Goal: Information Seeking & Learning: Learn about a topic

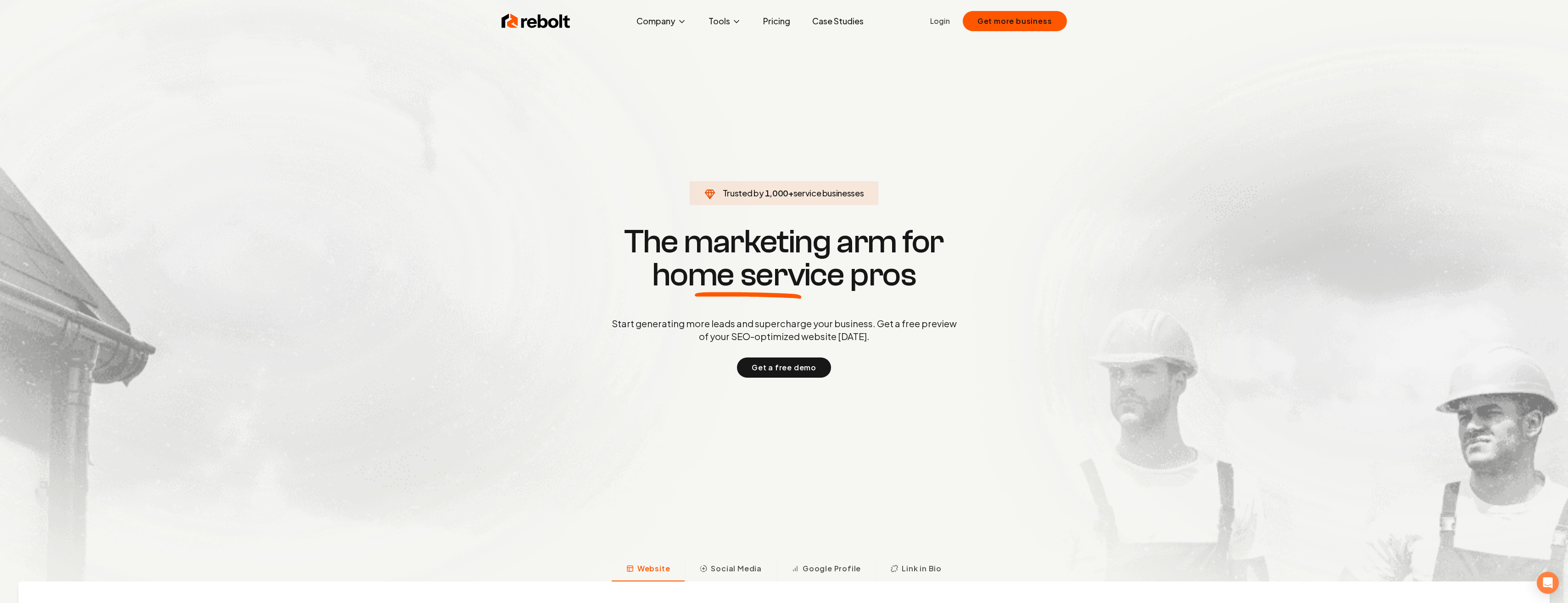
click at [778, 23] on link "Pricing" at bounding box center [777, 21] width 41 height 18
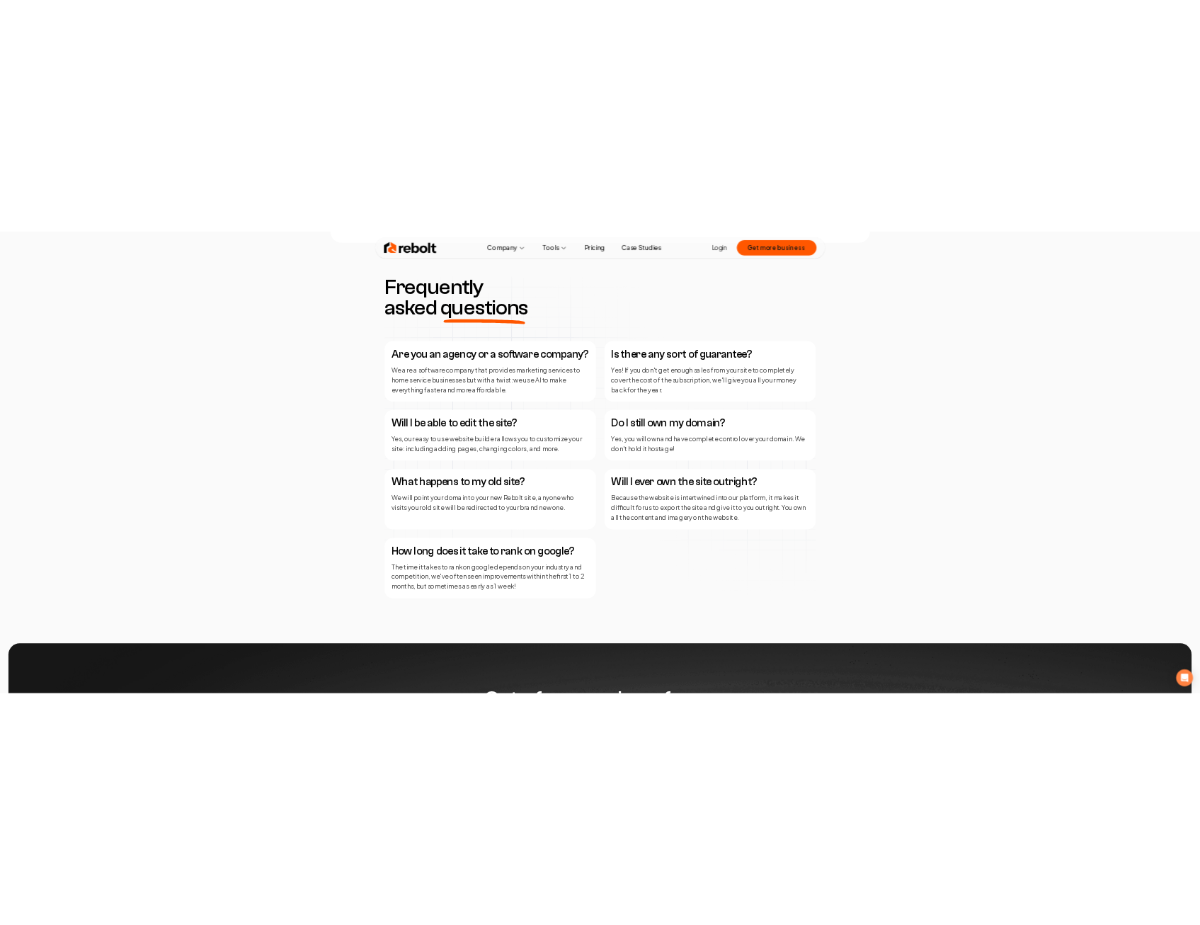
scroll to position [1770, 0]
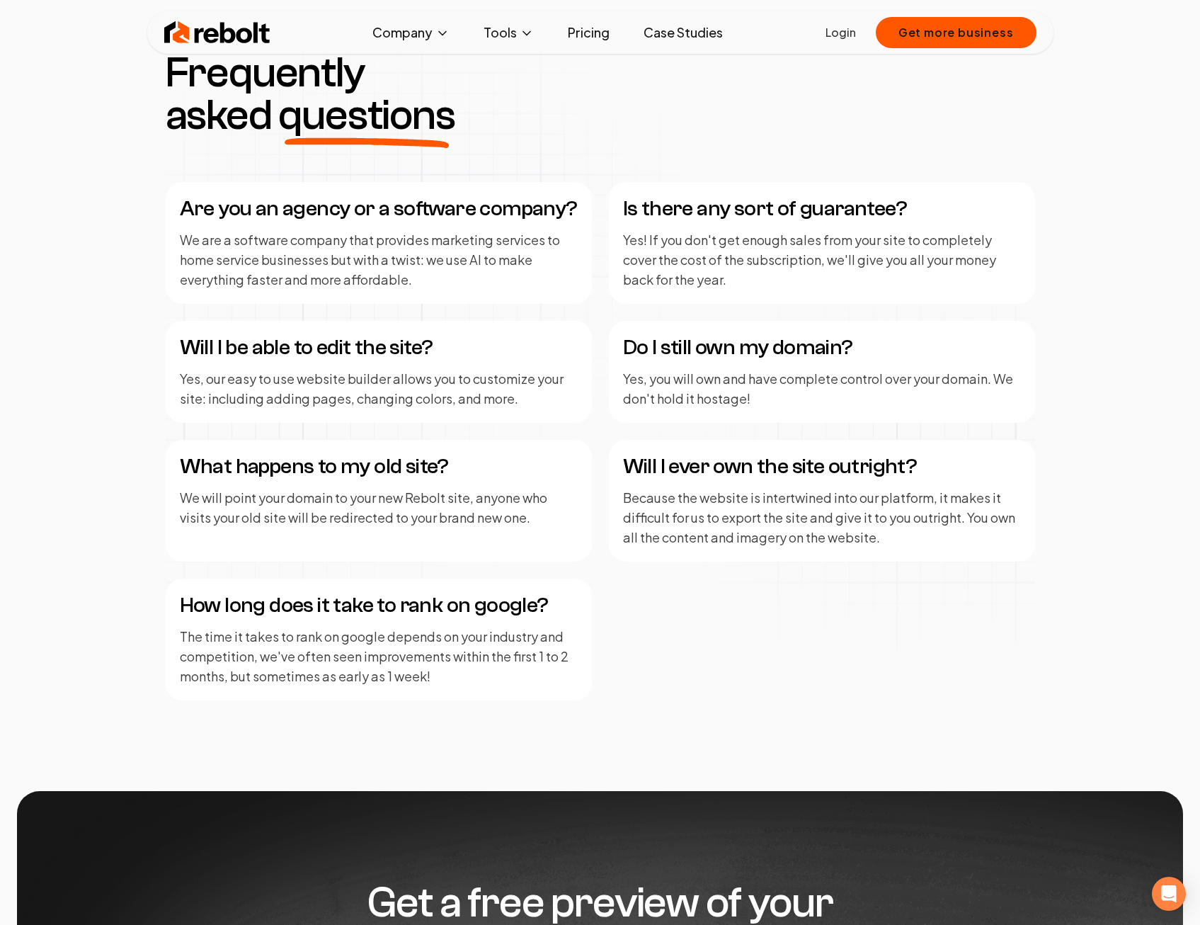
click at [674, 33] on link "Case Studies" at bounding box center [683, 32] width 102 height 28
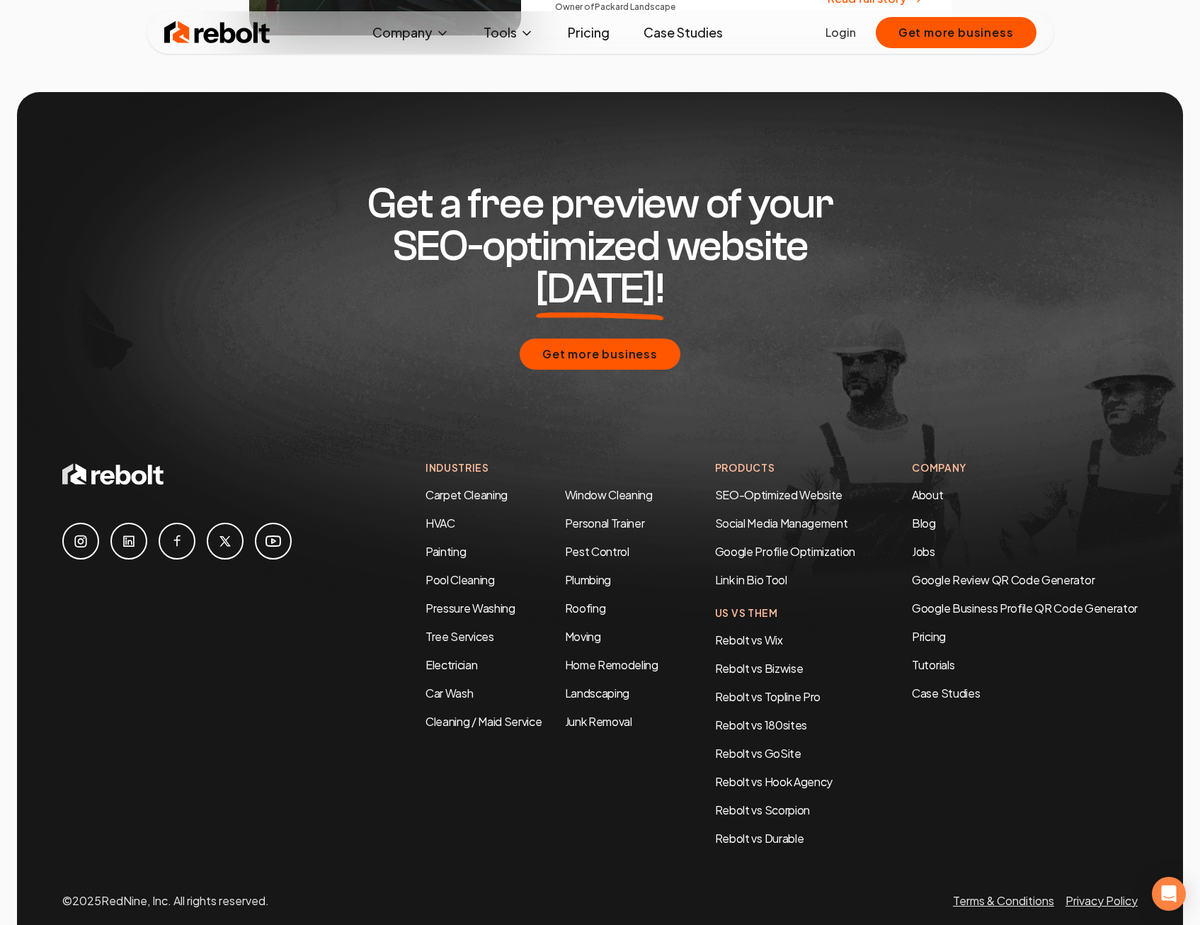
scroll to position [2781, 0]
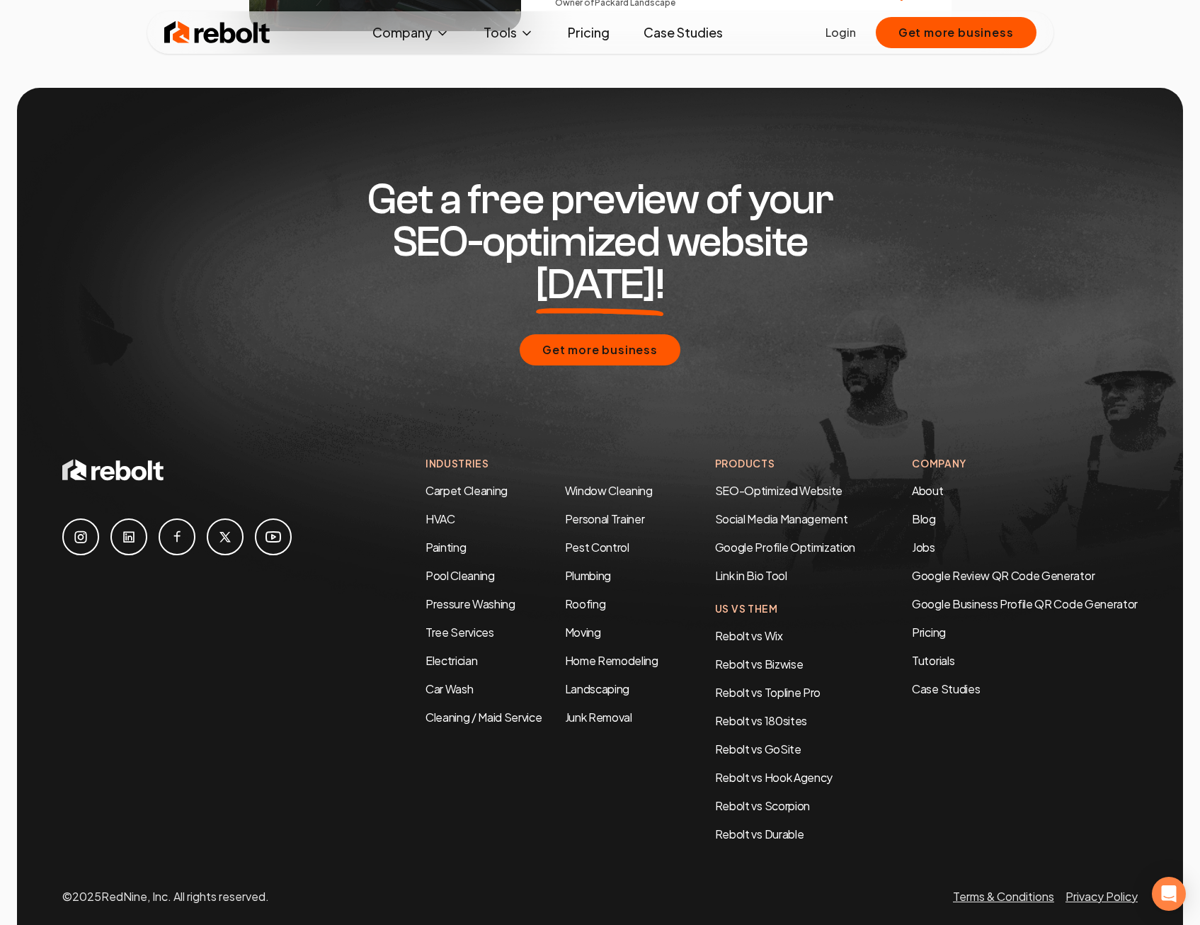
click at [605, 33] on link "Pricing" at bounding box center [588, 32] width 64 height 28
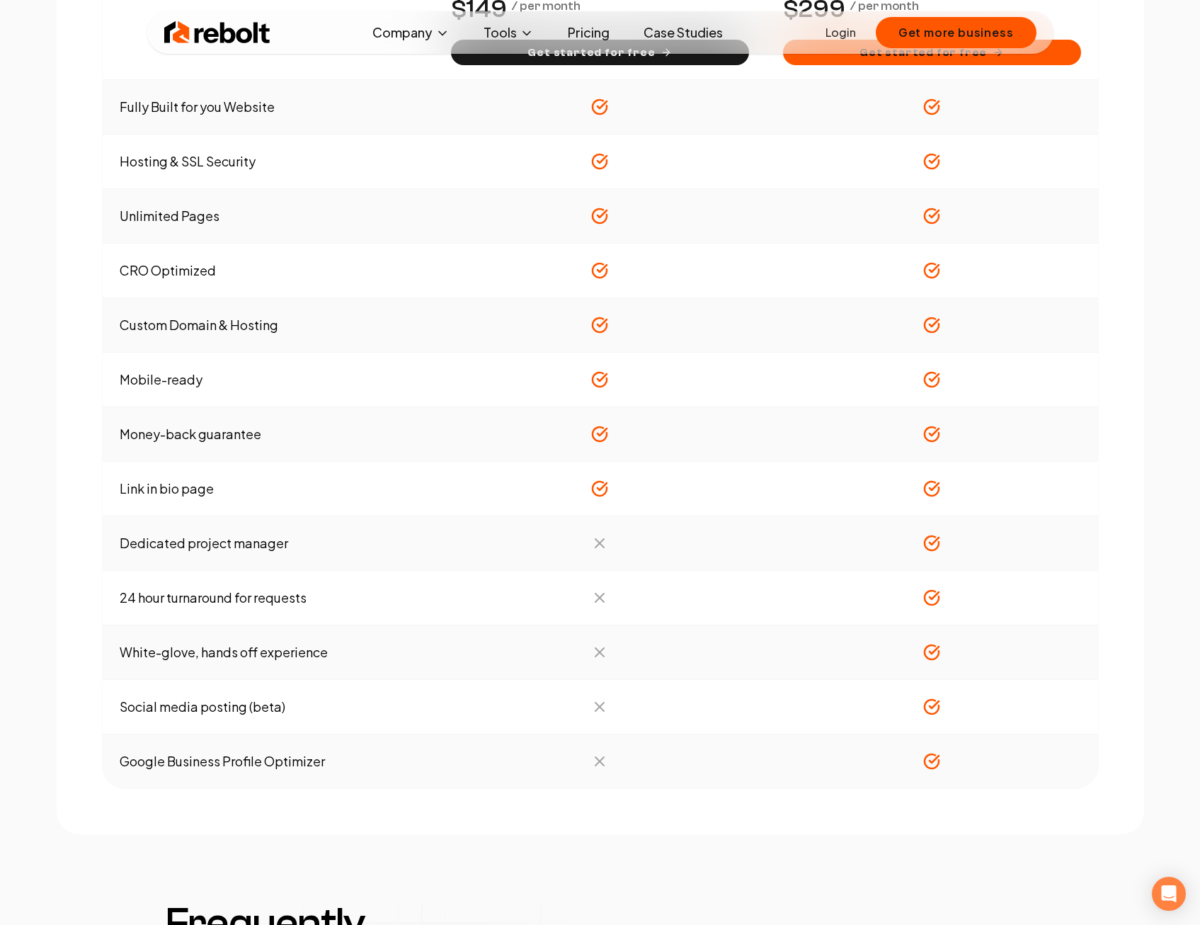
scroll to position [920, 0]
click at [409, 34] on button "Company" at bounding box center [411, 32] width 100 height 28
click at [390, 74] on span "About" at bounding box center [383, 82] width 34 height 17
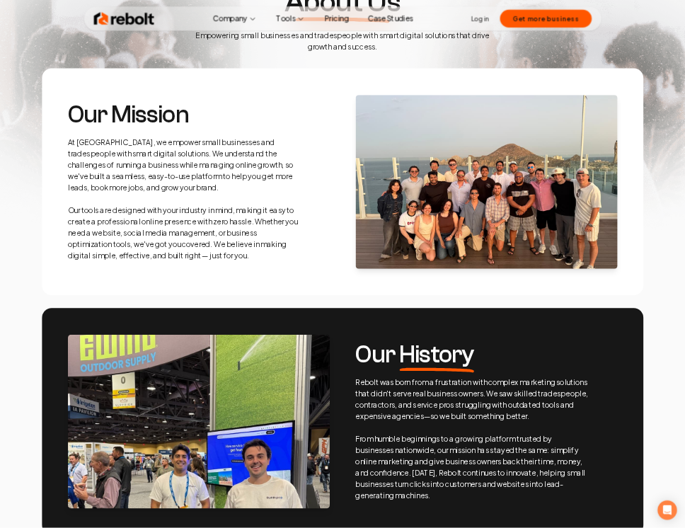
scroll to position [142, 0]
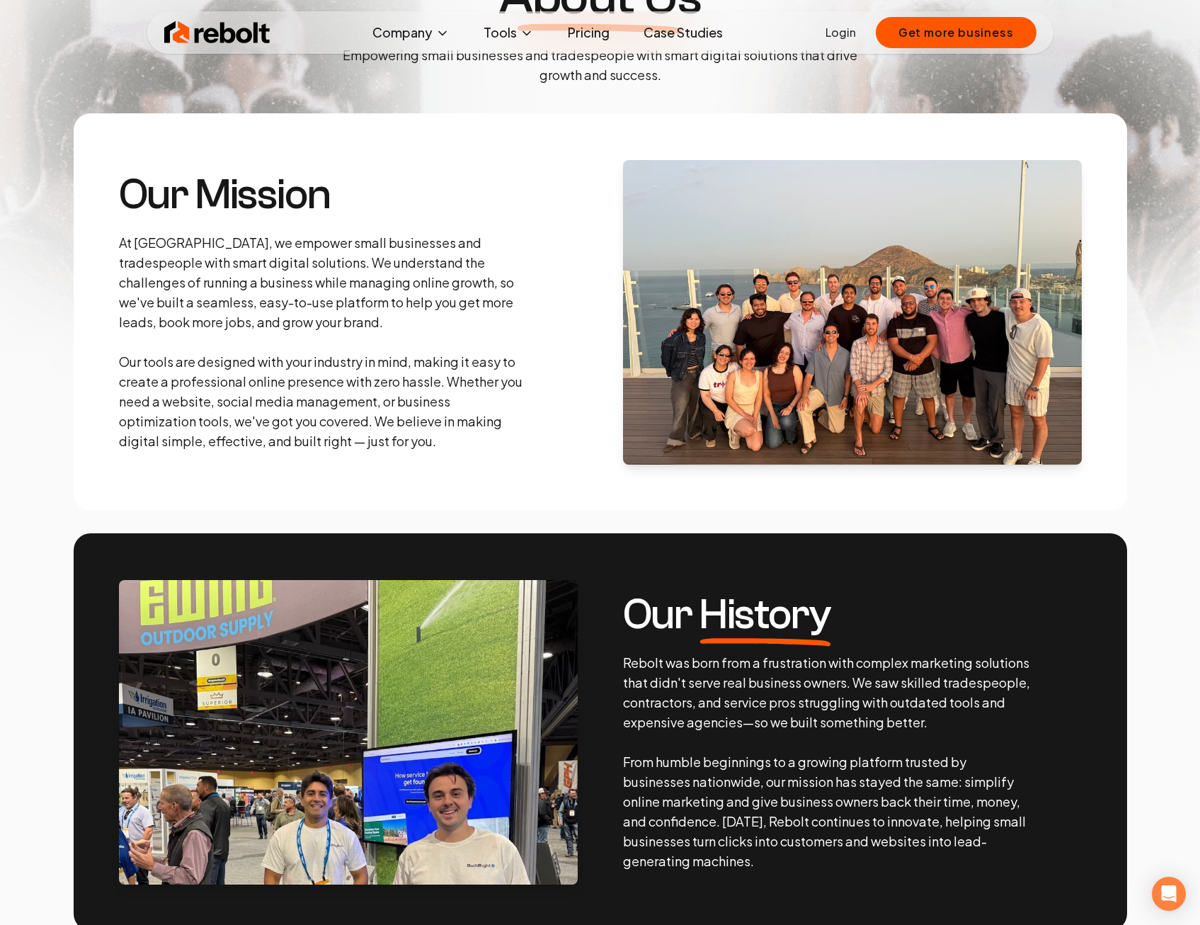
click at [890, 336] on img at bounding box center [852, 312] width 459 height 304
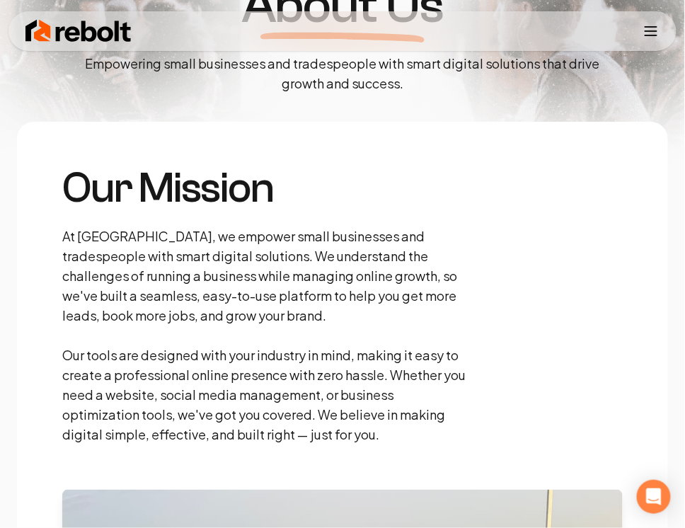
scroll to position [0, 0]
